Goal: Information Seeking & Learning: Learn about a topic

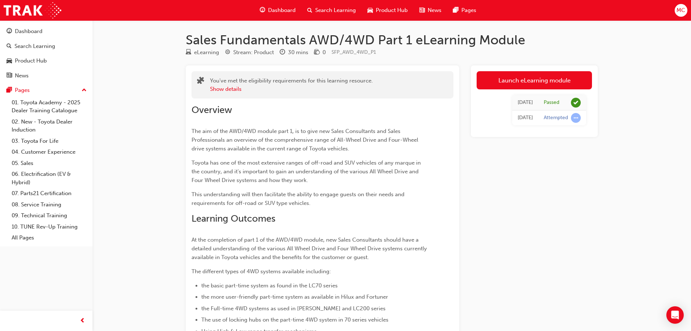
click at [285, 6] on span "Dashboard" at bounding box center [282, 10] width 28 height 8
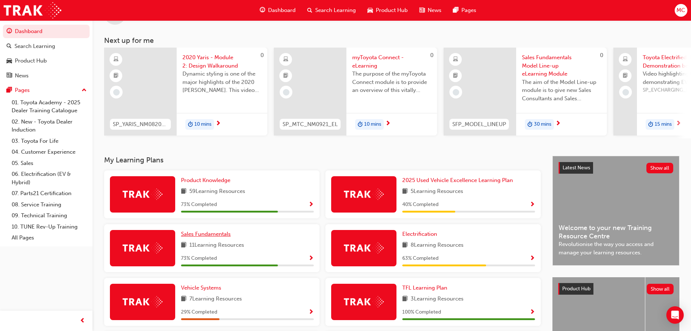
scroll to position [73, 0]
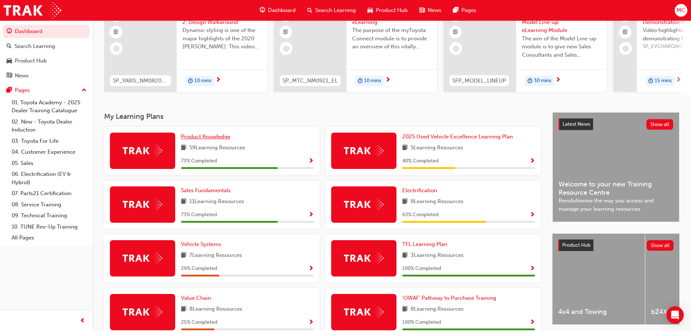
click at [214, 140] on span "Product Knowledge" at bounding box center [205, 136] width 49 height 7
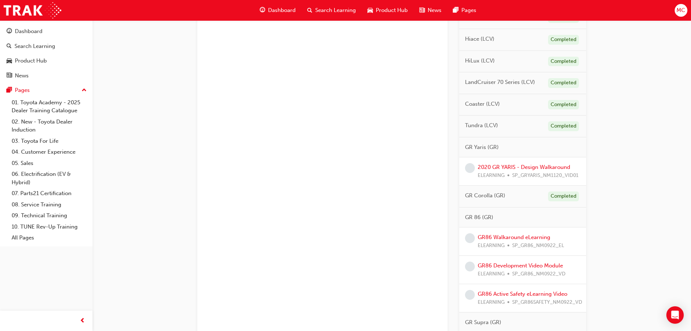
scroll to position [581, 0]
click at [535, 168] on link "2020 GR YARIS - Design Walkaround" at bounding box center [524, 165] width 93 height 7
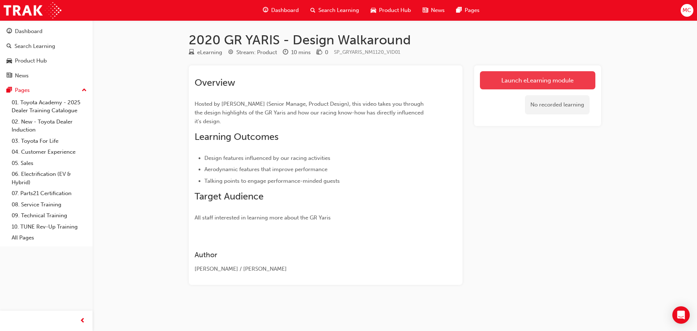
click at [523, 79] on link "Launch eLearning module" at bounding box center [537, 80] width 115 height 18
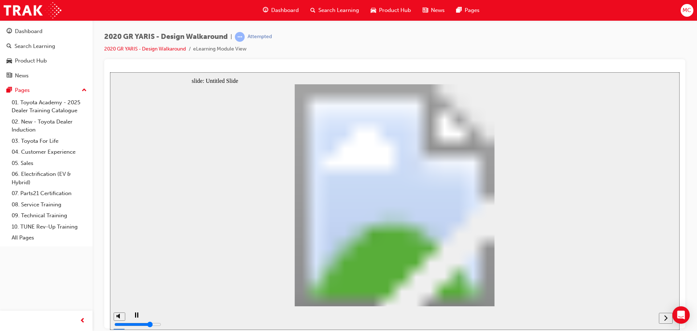
click at [665, 320] on icon "next" at bounding box center [666, 317] width 4 height 7
click at [663, 319] on div "next" at bounding box center [666, 318] width 8 height 8
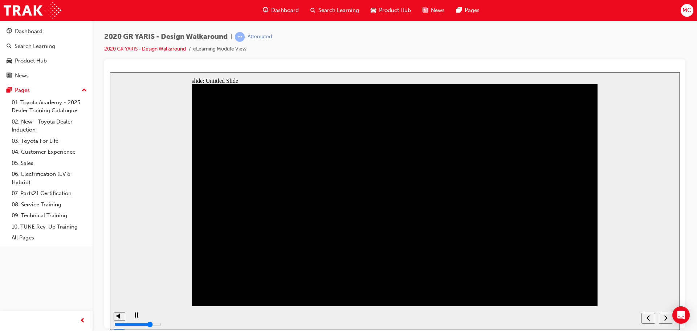
click at [523, 66] on div at bounding box center [394, 68] width 569 height 7
click at [135, 317] on icon "play/pause" at bounding box center [136, 314] width 3 height 5
click at [135, 316] on icon "play/pause" at bounding box center [137, 314] width 4 height 5
click at [662, 315] on div "next" at bounding box center [666, 318] width 8 height 8
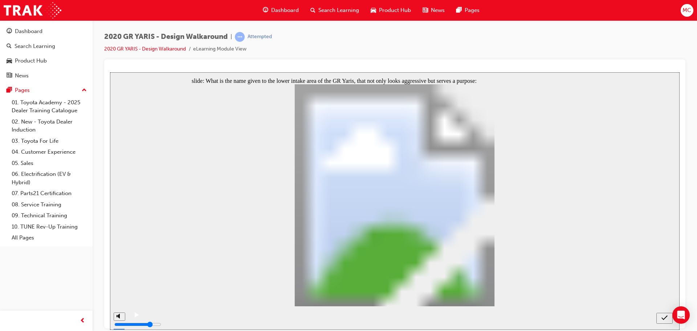
radio input "true"
click at [665, 317] on icon "submit" at bounding box center [664, 317] width 6 height 5
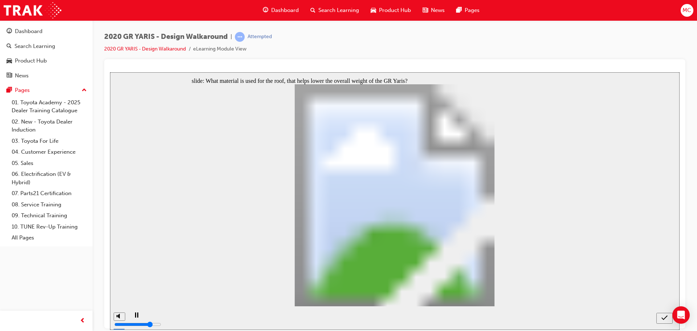
radio input "true"
click at [664, 315] on icon "submit" at bounding box center [664, 317] width 6 height 7
click at [660, 317] on div "submit" at bounding box center [664, 318] width 11 height 8
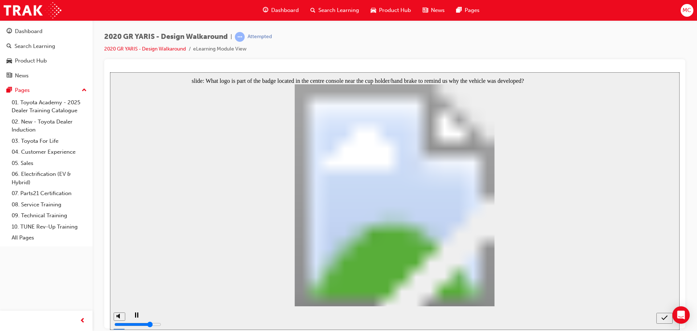
radio input "false"
radio input "true"
click at [663, 317] on icon "submit" at bounding box center [664, 317] width 6 height 7
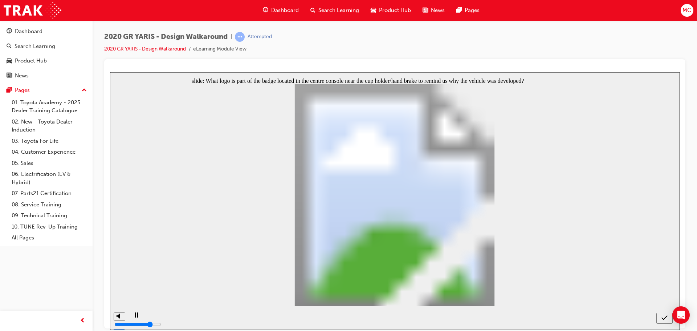
click at [664, 316] on icon "submit" at bounding box center [664, 317] width 6 height 7
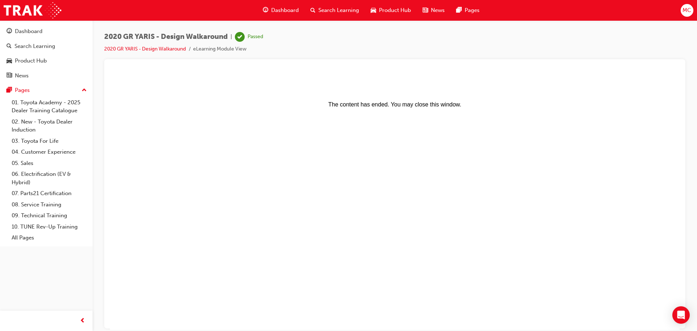
click at [275, 11] on span "Dashboard" at bounding box center [285, 10] width 28 height 8
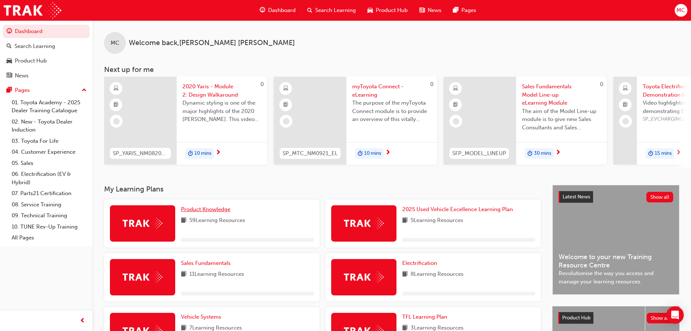
click at [208, 212] on span "Product Knowledge" at bounding box center [205, 209] width 49 height 7
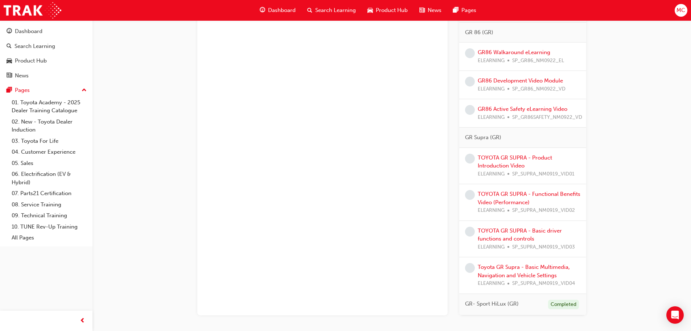
scroll to position [710, 0]
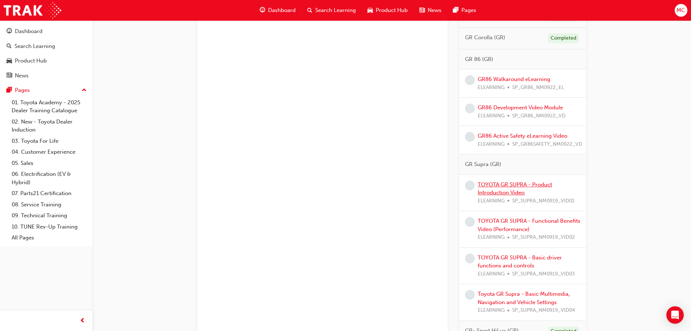
click at [549, 190] on link "TOYOTA GR SUPRA - Product Introduction Video" at bounding box center [515, 188] width 74 height 15
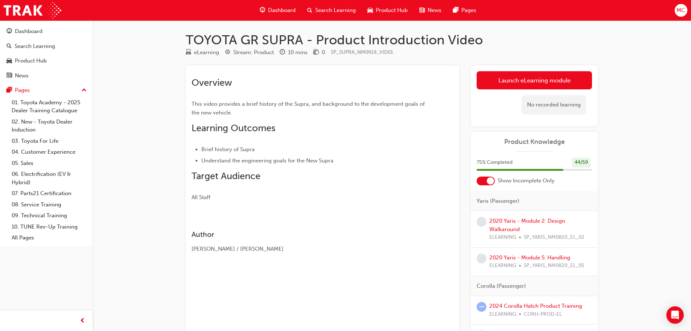
click at [283, 11] on span "Dashboard" at bounding box center [282, 10] width 28 height 8
